Goal: Ask a question

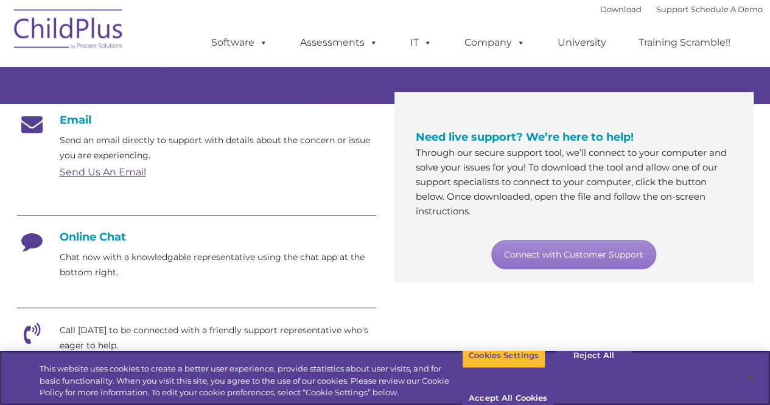
scroll to position [178, 0]
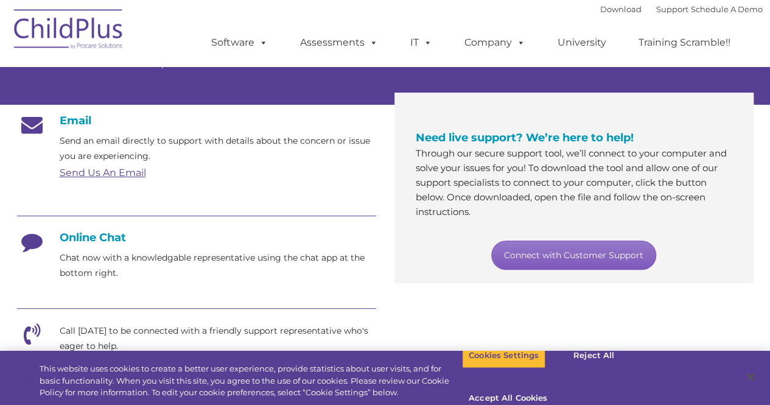
click at [518, 251] on link "Connect with Customer Support" at bounding box center [573, 254] width 165 height 29
click at [80, 250] on p "Chat now with a knowledgable representative using the chat app at the bottom ri…" at bounding box center [218, 265] width 316 height 30
click at [73, 231] on h4 "Online Chat" at bounding box center [196, 237] width 359 height 13
click at [80, 238] on h4 "Online Chat" at bounding box center [196, 237] width 359 height 13
click at [35, 243] on icon at bounding box center [32, 246] width 30 height 30
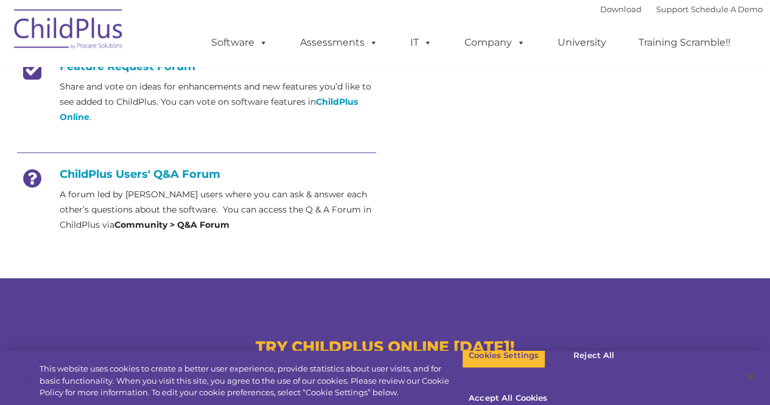
scroll to position [531, 0]
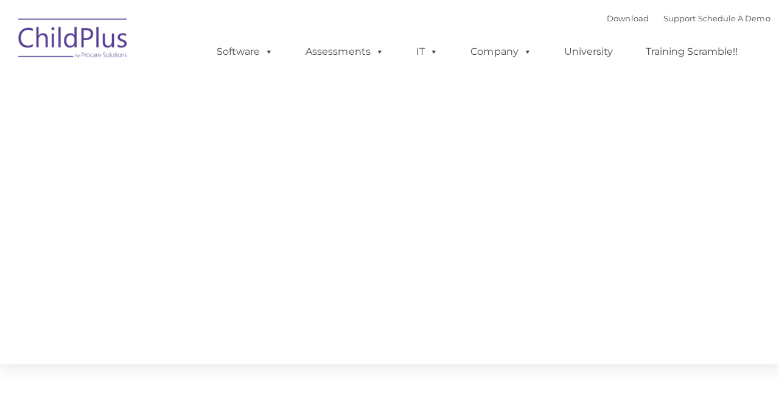
type input ""
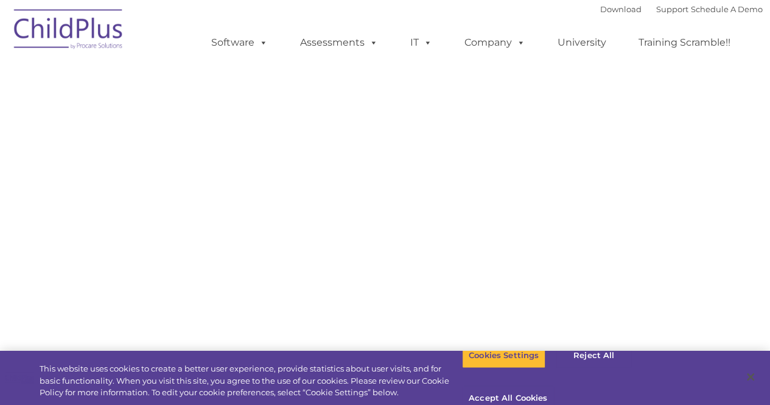
select select "MEDIUM"
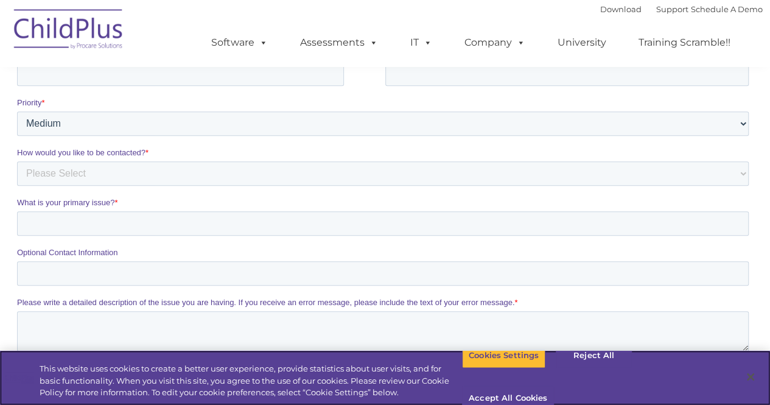
scroll to position [426, 0]
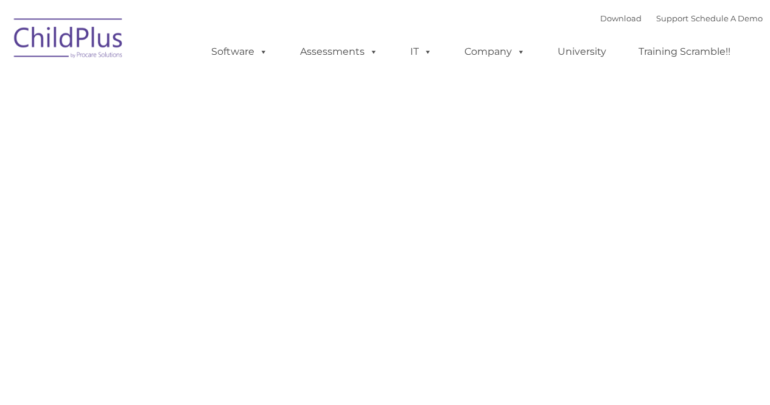
type input ""
